Goal: Task Accomplishment & Management: Manage account settings

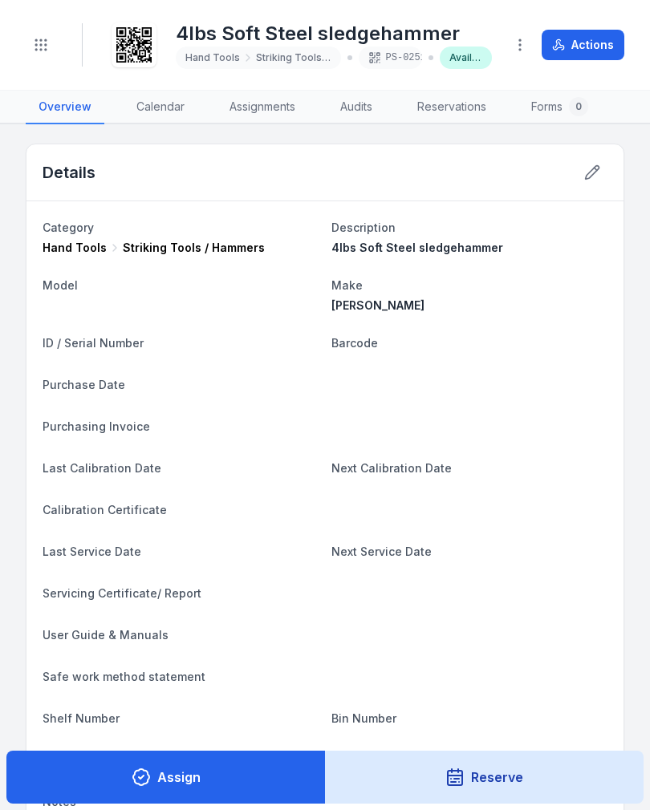
click at [36, 44] on circle "Toggle navigation" at bounding box center [36, 45] width 2 height 2
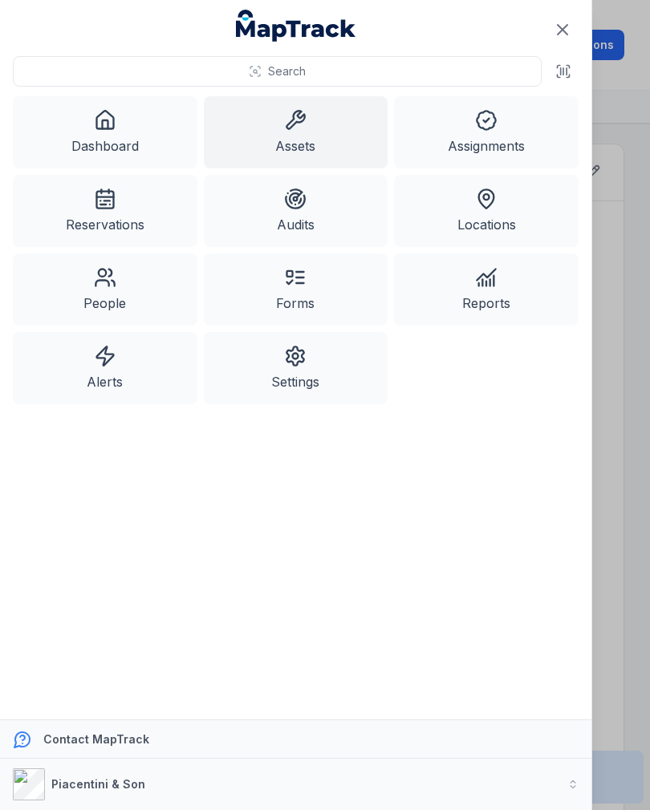
click at [315, 152] on link "Assets" at bounding box center [296, 132] width 184 height 72
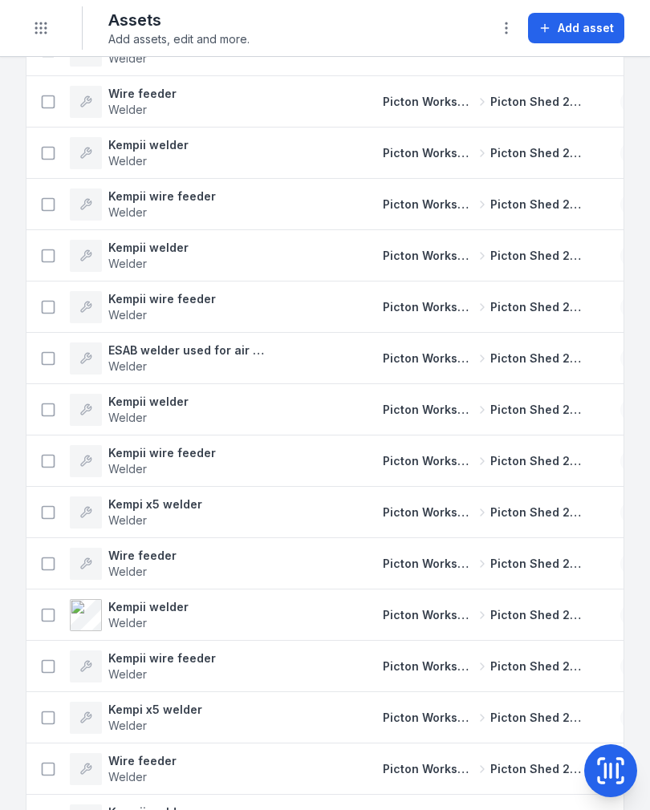
scroll to position [4041, 0]
click at [605, 751] on button at bounding box center [610, 770] width 53 height 53
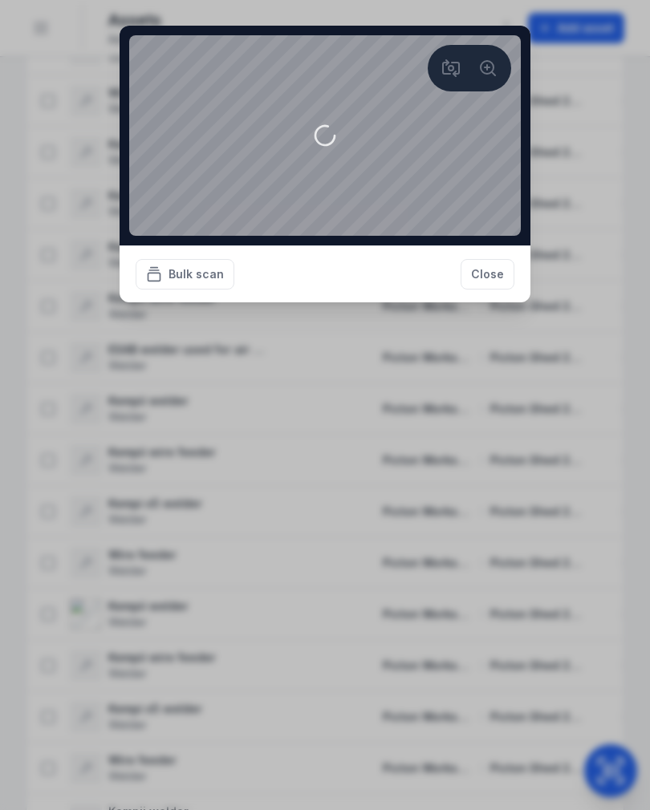
click at [482, 236] on video at bounding box center [324, 135] width 391 height 200
click at [493, 289] on button "Close" at bounding box center [487, 274] width 54 height 30
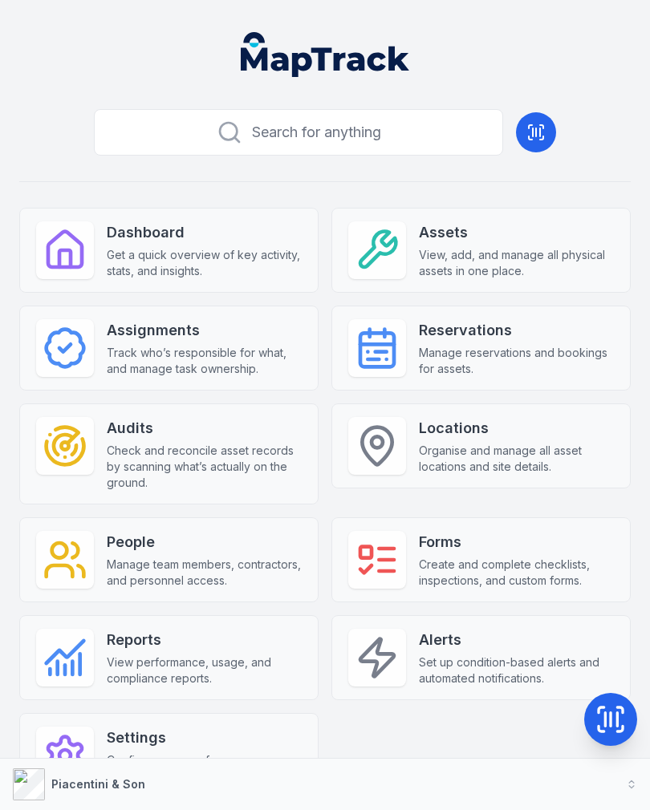
click at [520, 270] on span "View, add, and manage all physical assets in one place." at bounding box center [516, 263] width 195 height 32
